Goal: Task Accomplishment & Management: Use online tool/utility

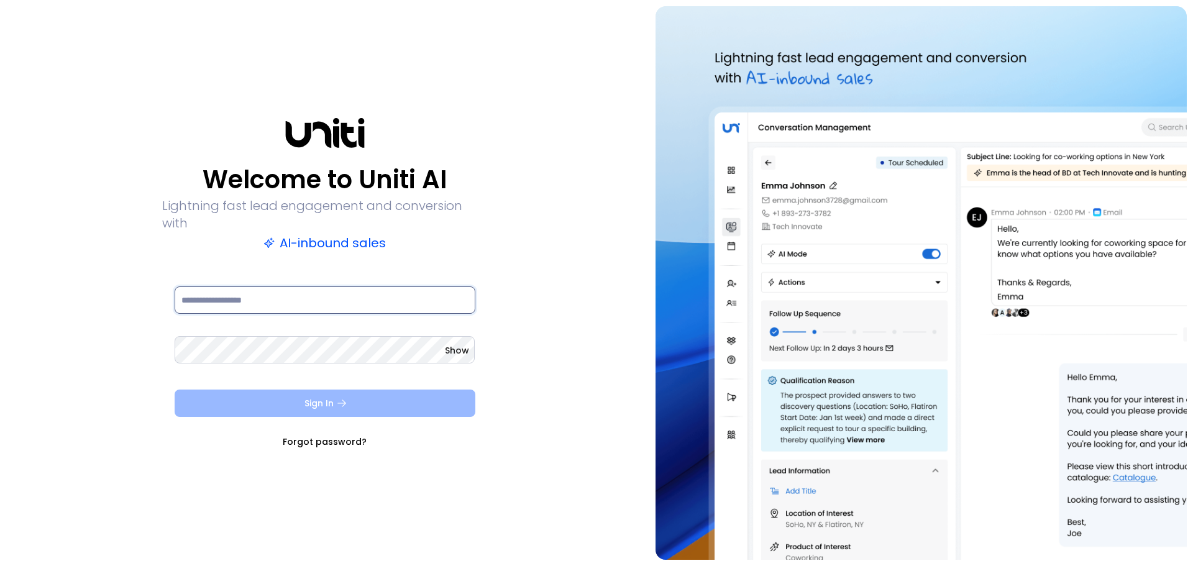
type input "**********"
click at [379, 396] on button "Sign In" at bounding box center [325, 402] width 301 height 27
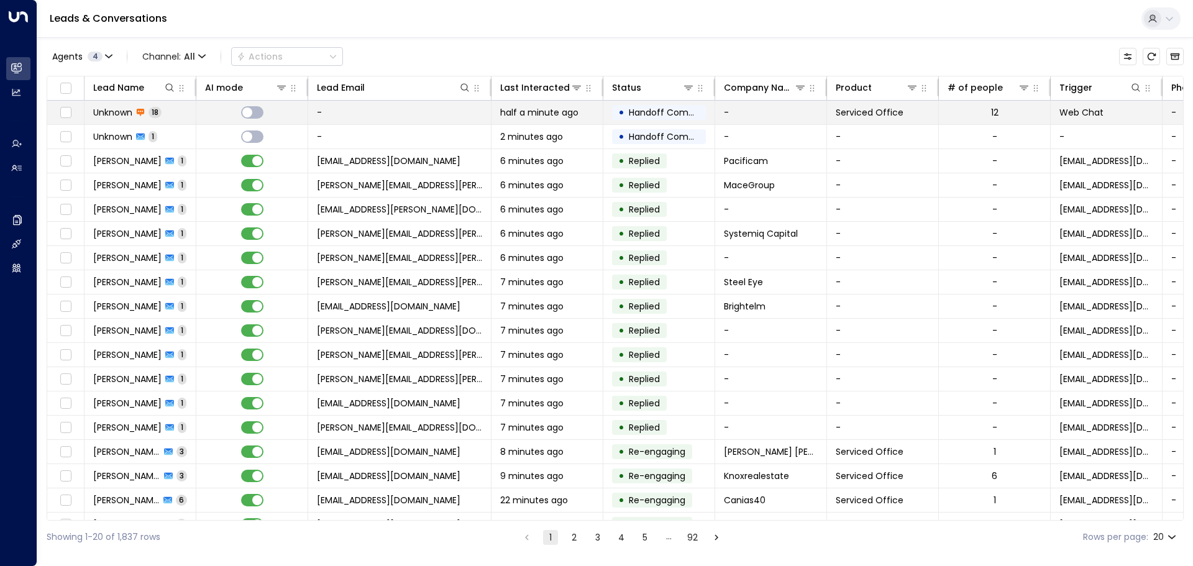
click at [130, 111] on span "Unknown" at bounding box center [112, 112] width 39 height 12
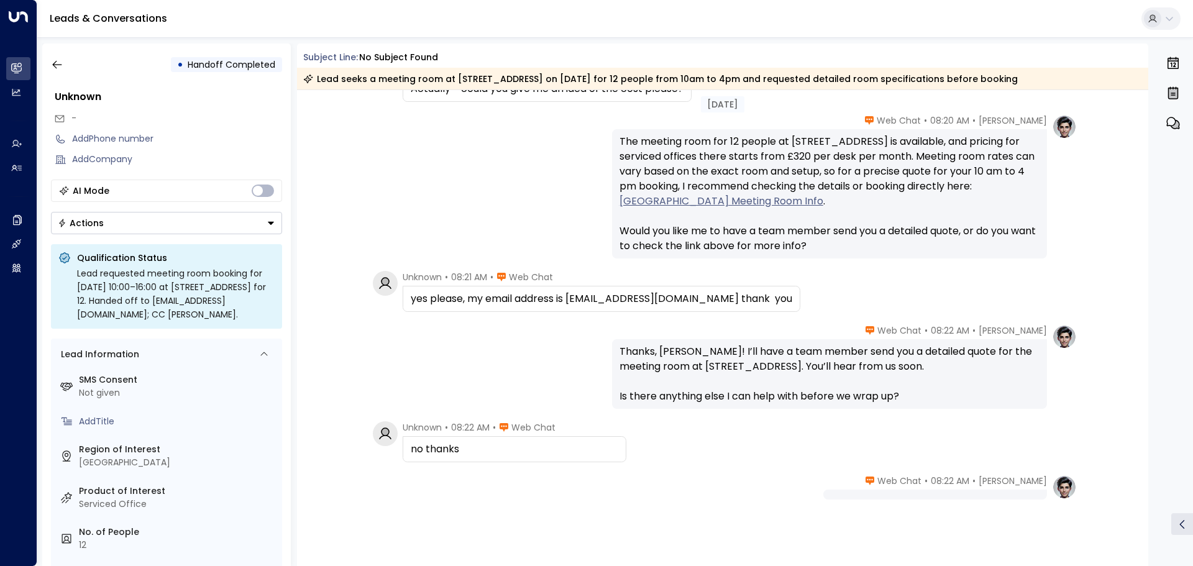
scroll to position [1052, 0]
